Goal: Transaction & Acquisition: Purchase product/service

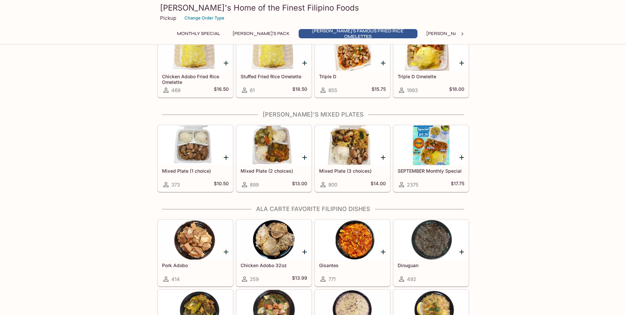
scroll to position [198, 0]
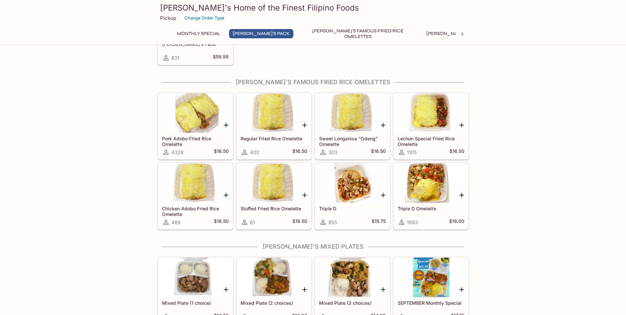
click at [436, 124] on div at bounding box center [431, 113] width 75 height 40
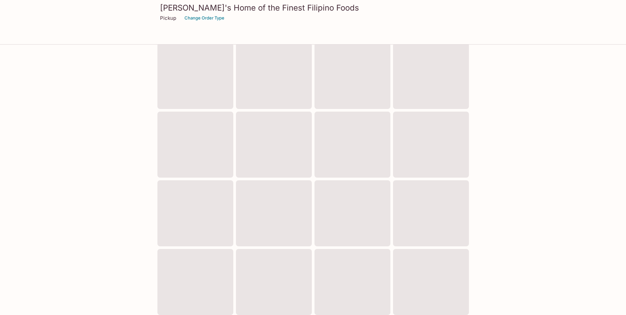
scroll to position [161, 0]
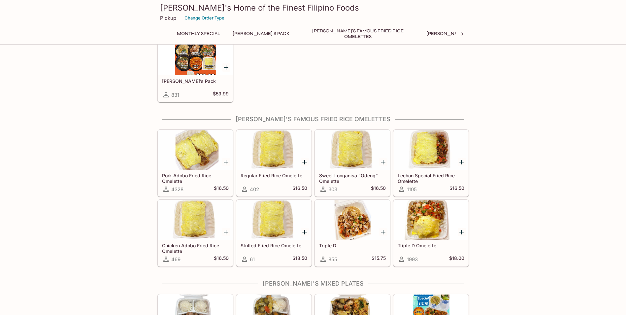
click at [281, 147] on div at bounding box center [274, 150] width 75 height 40
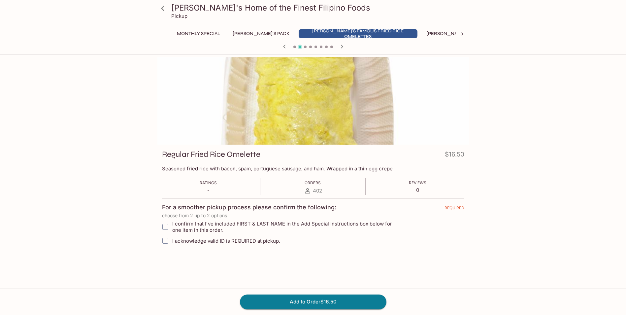
click at [167, 227] on input "I confirm that I've included FIRST & LAST NAME in the Add Special Instructions …" at bounding box center [165, 226] width 13 height 13
checkbox input "true"
click at [166, 240] on input "I acknowledge valid ID is REQUIRED at pickup." at bounding box center [165, 240] width 13 height 13
checkbox input "true"
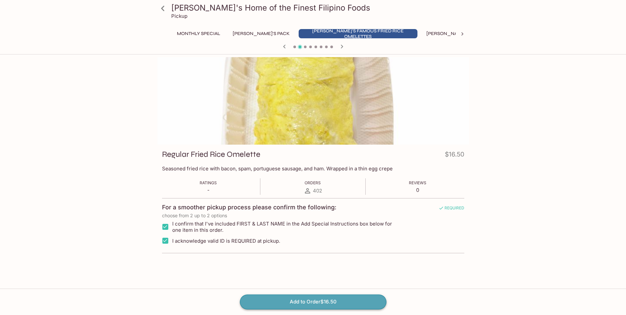
click at [301, 301] on button "Add to Order $16.50" at bounding box center [313, 301] width 146 height 15
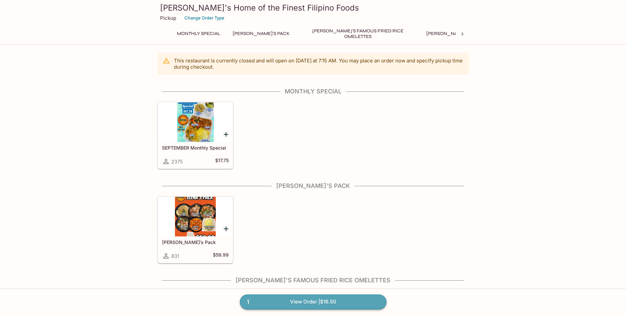
click at [310, 302] on link "1 View Order | $16.50" at bounding box center [313, 301] width 146 height 15
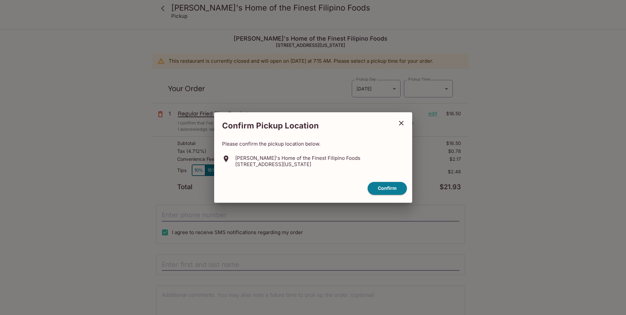
type input "[DATE]T17:45:00.000000Z"
click at [402, 124] on icon "close" at bounding box center [403, 123] width 5 height 5
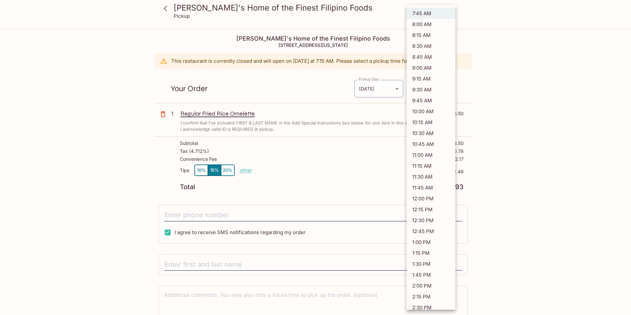
click at [445, 88] on body "[PERSON_NAME]'s Home of the Finest Filipino Foods Pickup [PERSON_NAME]'s Home o…" at bounding box center [315, 187] width 631 height 315
